Goal: Task Accomplishment & Management: Manage account settings

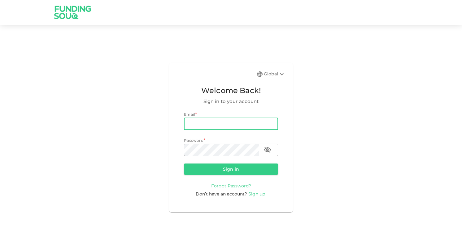
click at [202, 123] on input "email" at bounding box center [231, 123] width 94 height 12
click at [217, 124] on input "email" at bounding box center [231, 123] width 94 height 12
type input "[PERSON_NAME][EMAIL_ADDRESS][DOMAIN_NAME]"
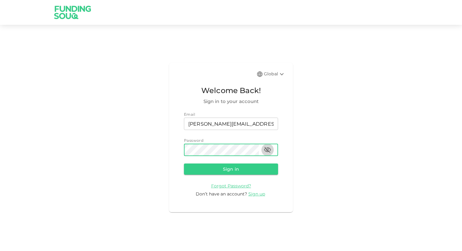
click at [267, 151] on icon "button" at bounding box center [267, 150] width 7 height 6
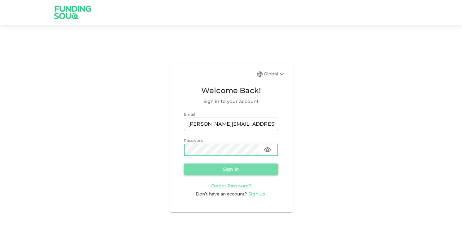
click at [247, 166] on button "Sign in" at bounding box center [231, 168] width 94 height 11
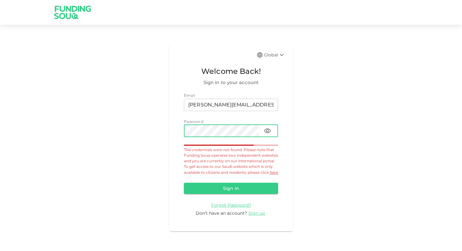
click at [146, 132] on div "Global Welcome Back! Sign in to your account Email email [PERSON_NAME][EMAIL_AD…" at bounding box center [231, 137] width 462 height 210
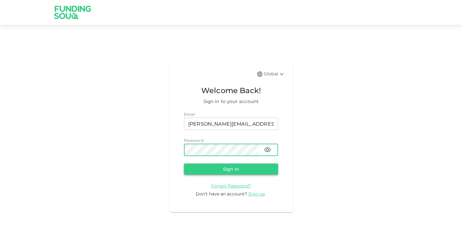
click at [215, 168] on button "Sign in" at bounding box center [231, 168] width 94 height 11
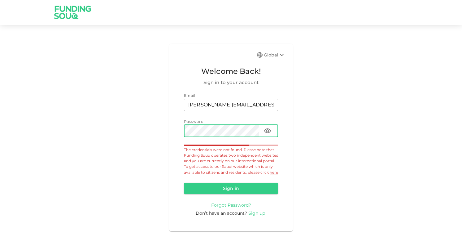
click at [218, 207] on span "Forgot Password?" at bounding box center [231, 205] width 40 height 6
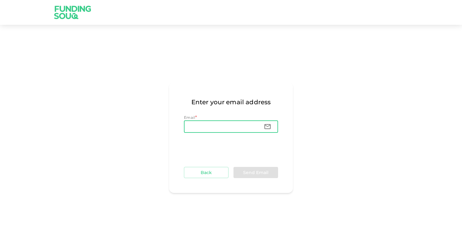
click at [201, 127] on input "Email" at bounding box center [221, 126] width 75 height 12
type input "m"
type input "[PERSON_NAME][EMAIL_ADDRESS][DOMAIN_NAME]"
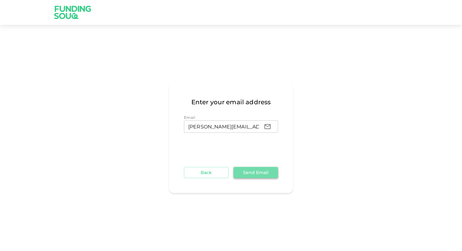
click at [257, 173] on button "Send Email" at bounding box center [256, 172] width 45 height 11
